Goal: Task Accomplishment & Management: Manage account settings

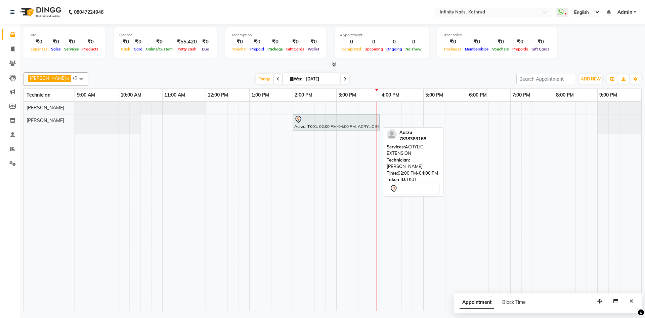
click at [338, 125] on div "Aarzu, TK01, 02:00 PM-04:00 PM, ACRYLIC EXTENSION" at bounding box center [336, 122] width 85 height 14
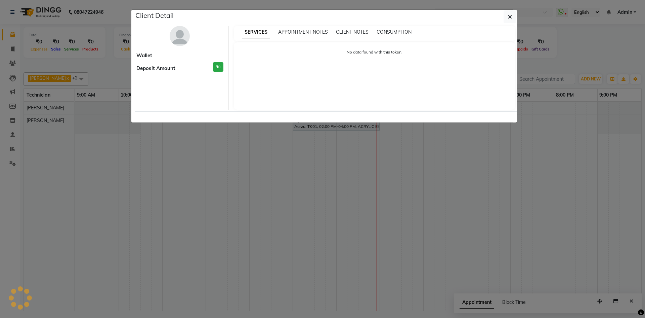
select select "7"
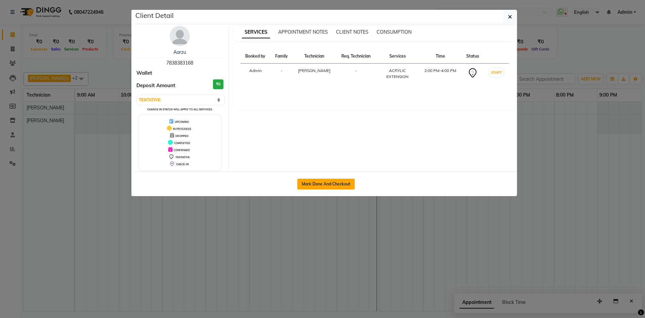
click at [336, 187] on button "Mark Done And Checkout" at bounding box center [325, 183] width 57 height 11
select select "service"
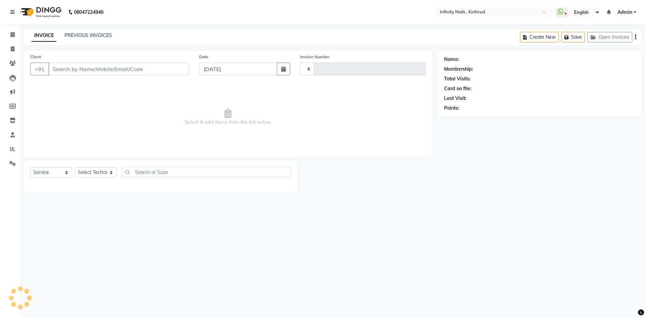
type input "0667"
select select "6640"
type input "7838383168"
select select "85274"
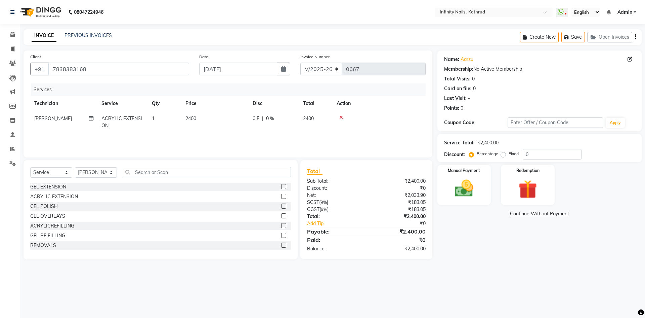
click at [273, 117] on span "0 %" at bounding box center [270, 118] width 8 height 7
click at [326, 121] on input "0" at bounding box center [324, 120] width 20 height 10
type input "15"
click at [295, 130] on td "0 F | 15 %" at bounding box center [311, 124] width 62 height 26
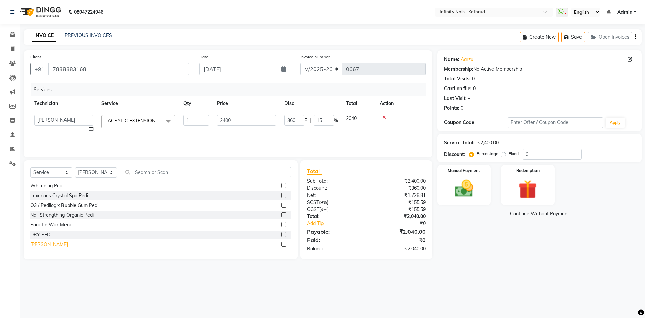
click at [51, 245] on div "[PERSON_NAME]" at bounding box center [49, 244] width 38 height 7
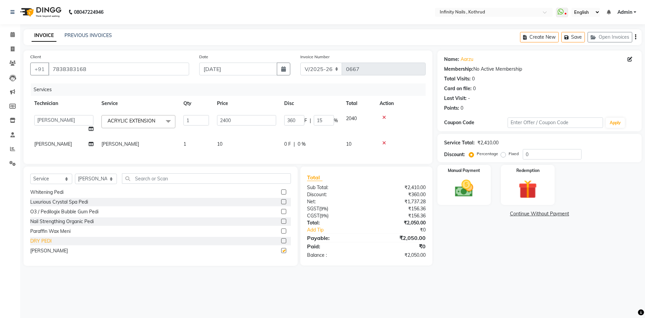
checkbox input "false"
click at [254, 145] on td "10" at bounding box center [246, 143] width 67 height 15
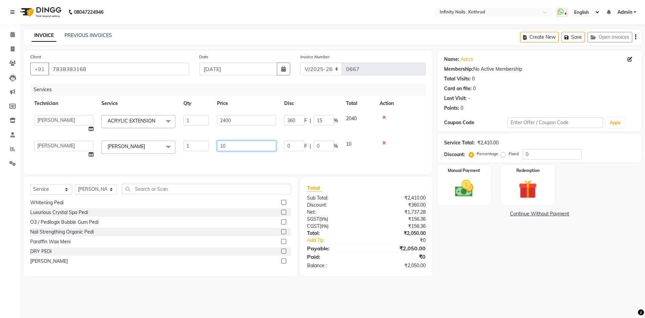
click at [243, 147] on input "10" at bounding box center [246, 145] width 59 height 10
type input "1"
type input "70"
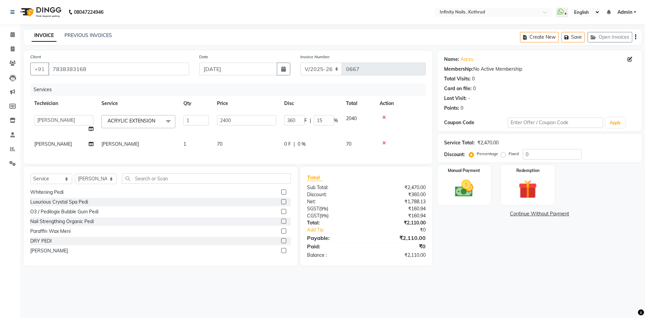
click at [190, 143] on td "1" at bounding box center [196, 143] width 34 height 15
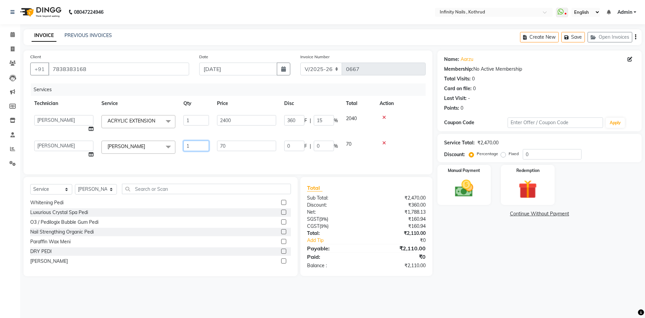
click at [207, 145] on input "1" at bounding box center [196, 145] width 26 height 10
type input "2"
click at [207, 155] on div "Services Technician Service Qty Price Disc Total Action [PERSON_NAME] [PERSON_N…" at bounding box center [228, 125] width 396 height 84
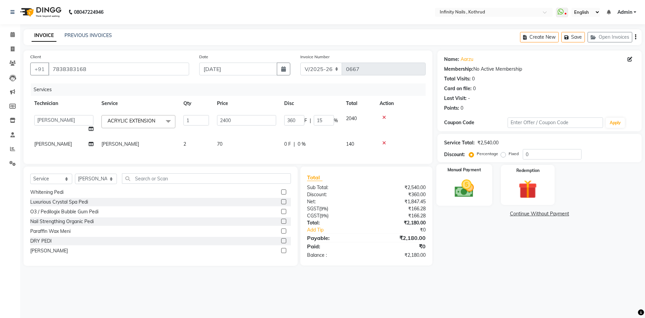
click at [464, 191] on img at bounding box center [464, 188] width 31 height 22
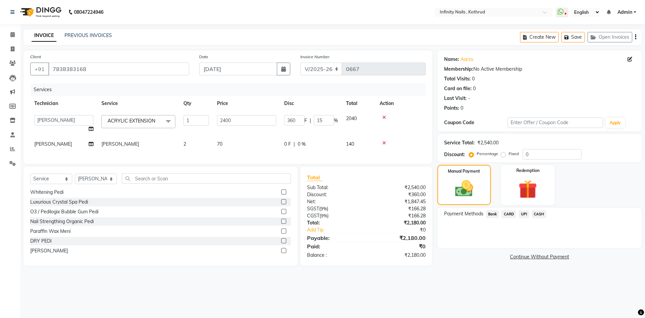
click at [496, 214] on span "Bank" at bounding box center [492, 214] width 13 height 8
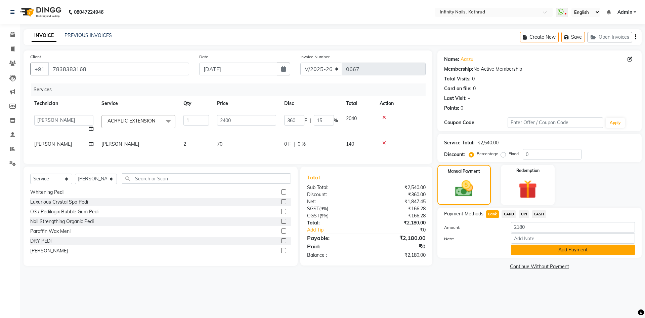
click at [537, 249] on button "Add Payment" at bounding box center [573, 249] width 124 height 10
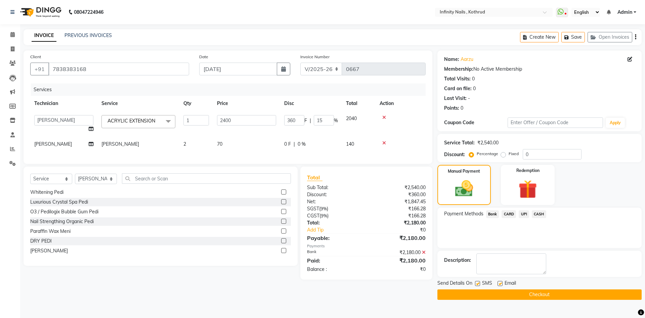
click at [515, 294] on button "Checkout" at bounding box center [540, 294] width 204 height 10
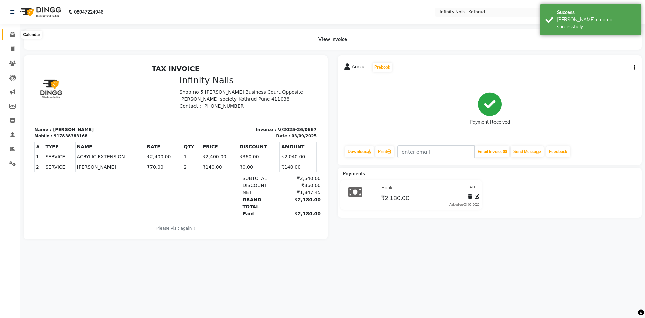
click at [7, 31] on span at bounding box center [13, 35] width 12 height 8
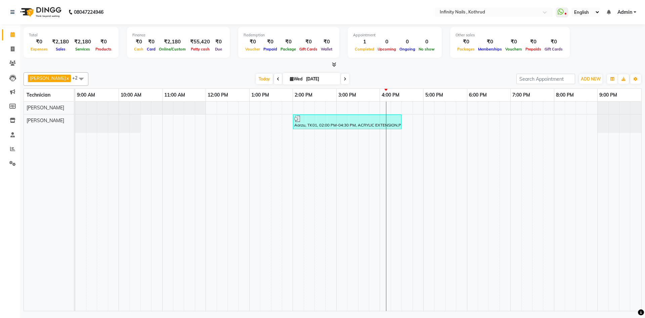
click at [7, 31] on span at bounding box center [13, 35] width 12 height 8
